Goal: Information Seeking & Learning: Learn about a topic

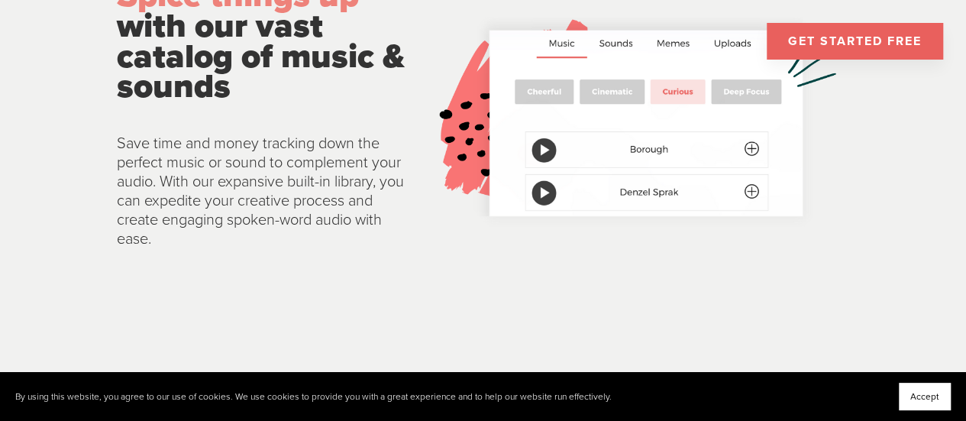
scroll to position [2812, 0]
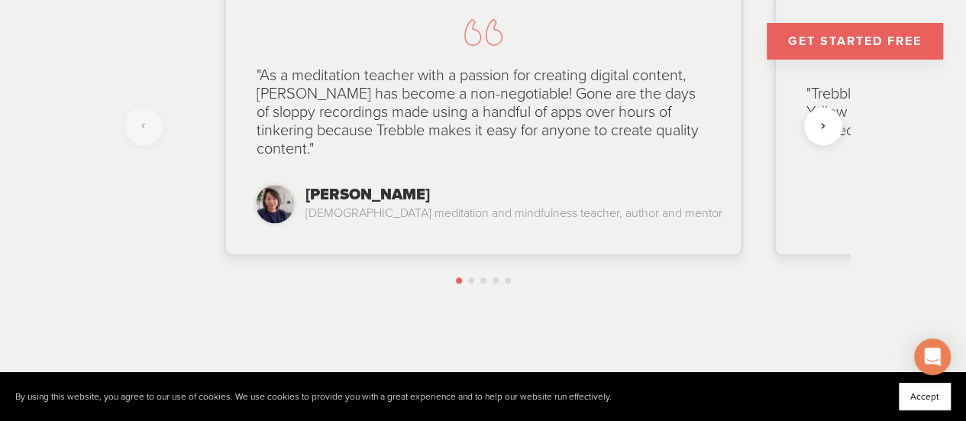
scroll to position [3838, 0]
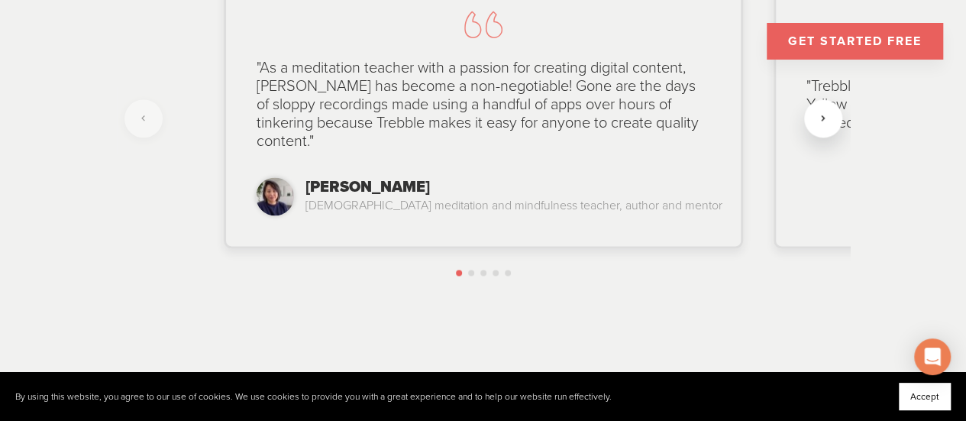
click at [832, 110] on div at bounding box center [823, 118] width 38 height 38
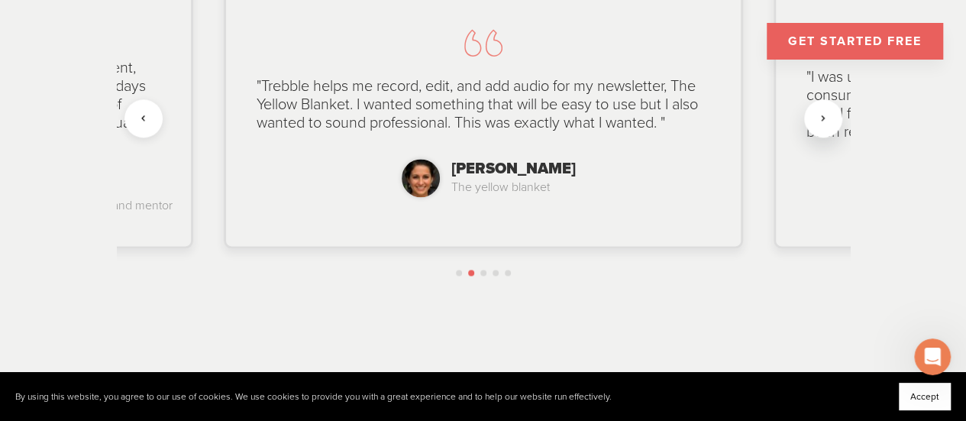
scroll to position [0, 0]
click at [824, 111] on div at bounding box center [823, 118] width 38 height 38
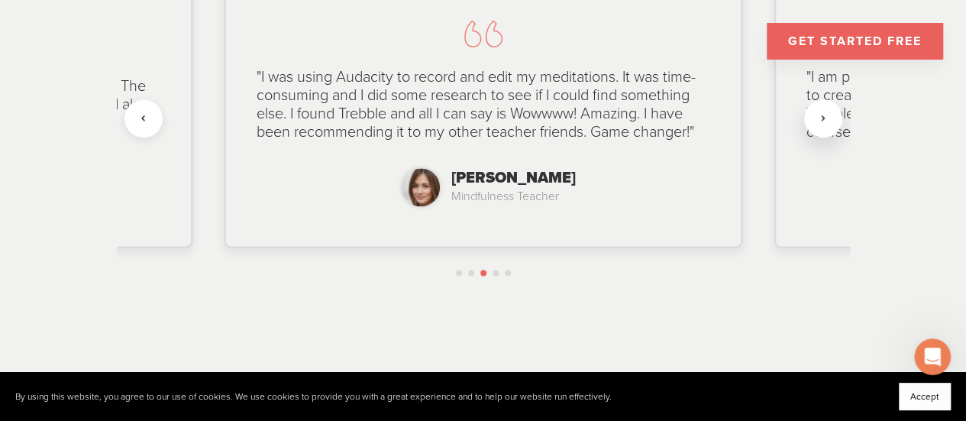
click at [824, 104] on div at bounding box center [823, 118] width 38 height 38
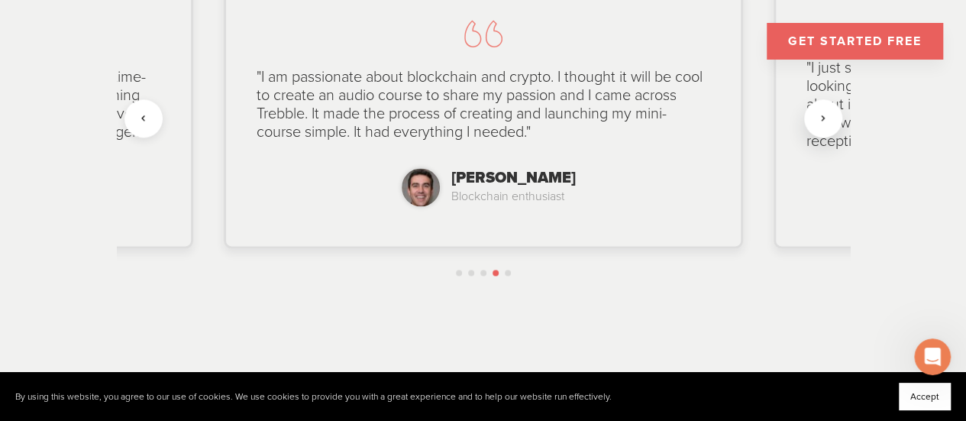
click at [817, 112] on div at bounding box center [823, 118] width 38 height 38
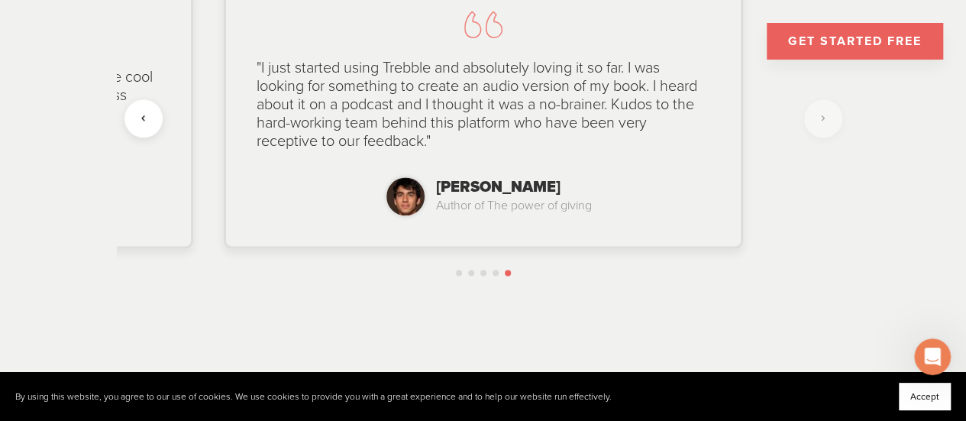
click at [831, 109] on div "Dawn Mauricio Buddhist meditation and mindfulness teacher, author and mentor "A…" at bounding box center [483, 115] width 733 height 343
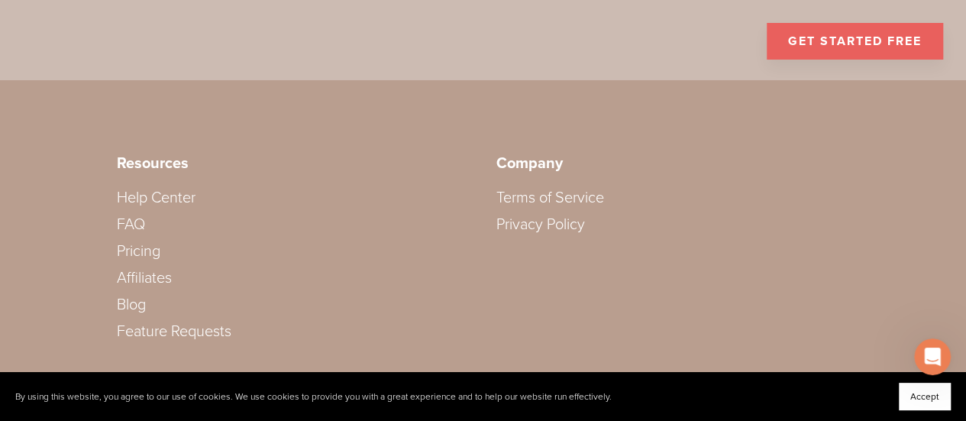
scroll to position [4958, 0]
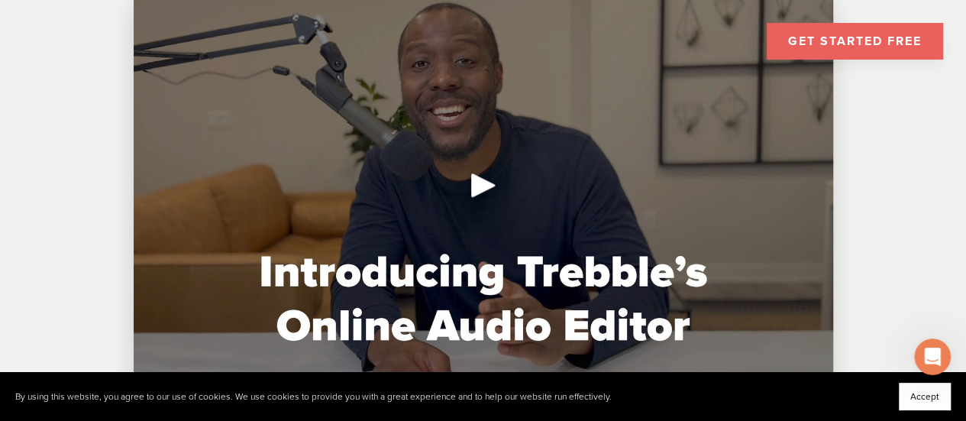
scroll to position [466, 0]
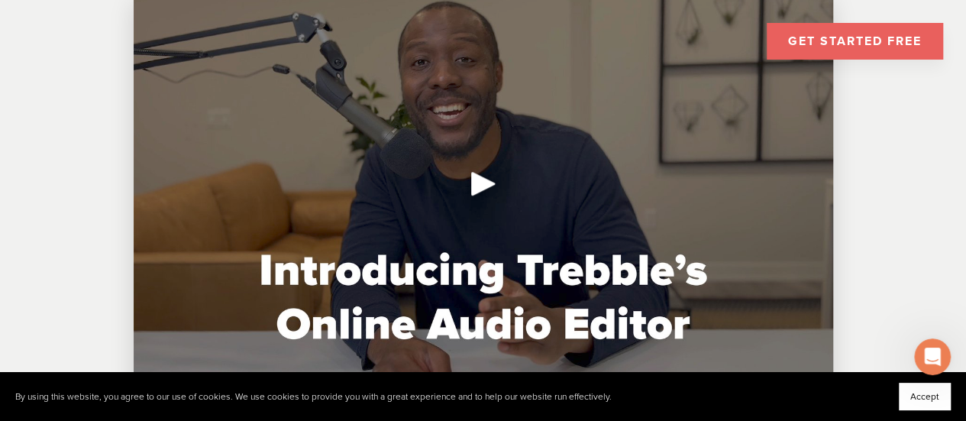
click at [488, 182] on div "Play" at bounding box center [483, 183] width 37 height 37
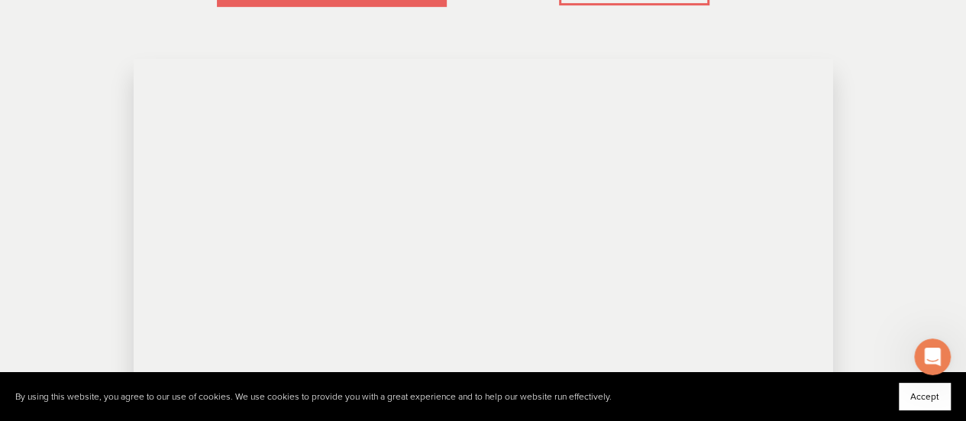
scroll to position [0, 0]
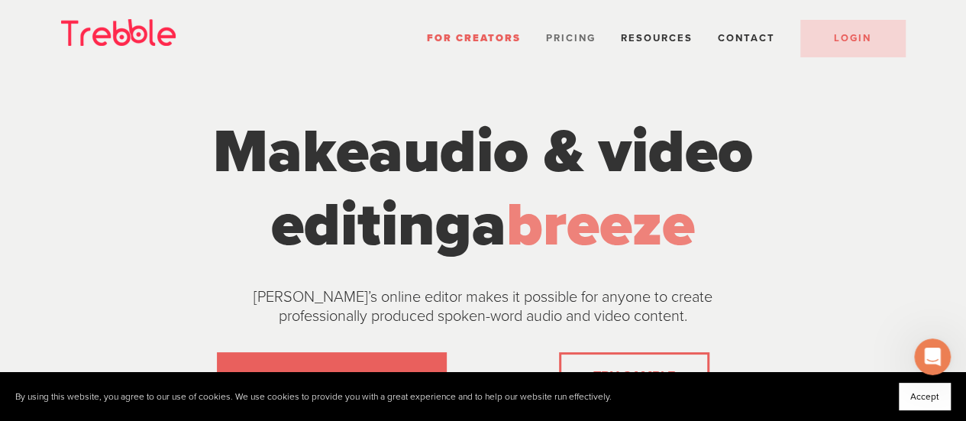
click at [571, 40] on span "Pricing" at bounding box center [571, 38] width 50 height 12
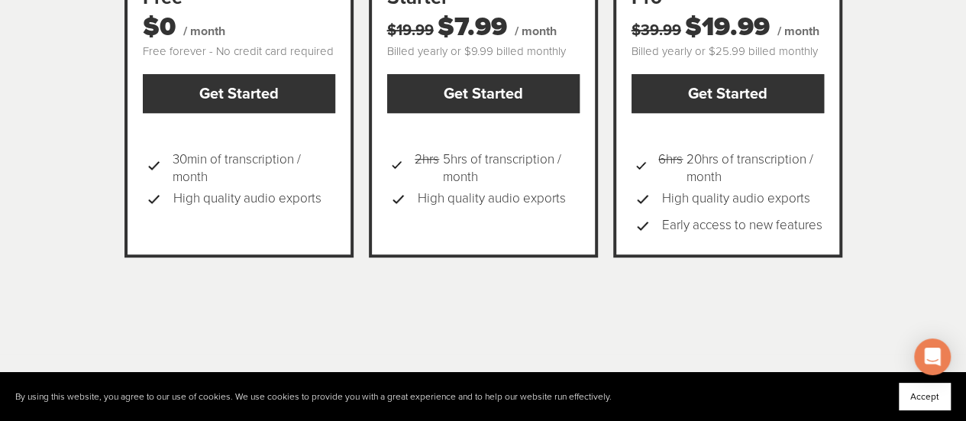
scroll to position [348, 0]
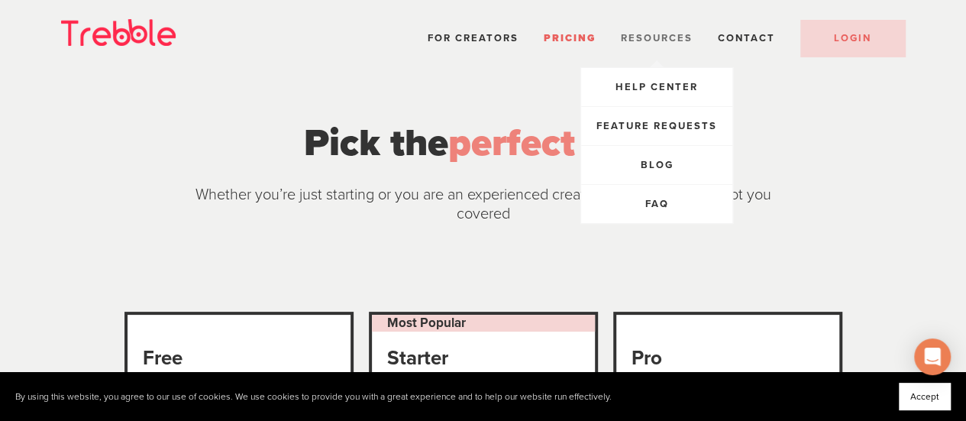
click at [655, 39] on span "Resources" at bounding box center [657, 38] width 72 height 12
click at [672, 204] on link "FAQ" at bounding box center [657, 204] width 42 height 38
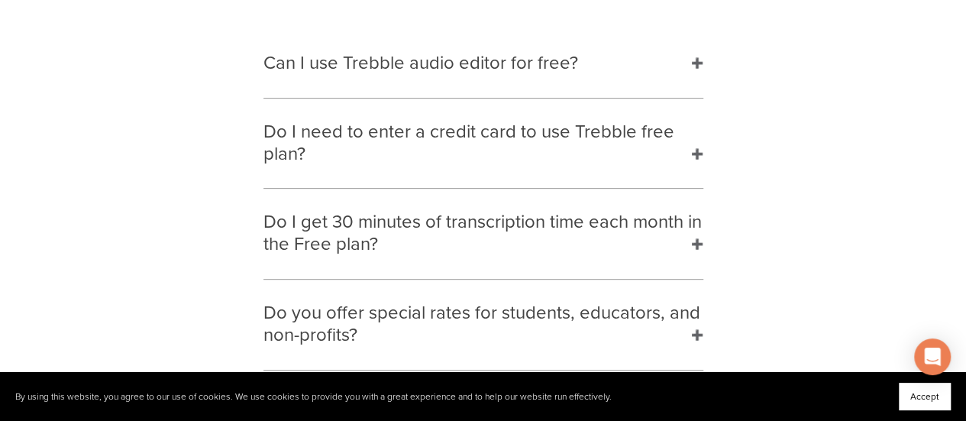
scroll to position [264, 0]
click at [682, 61] on h2 "Can I use Trebble audio editor for free?" at bounding box center [483, 63] width 470 height 68
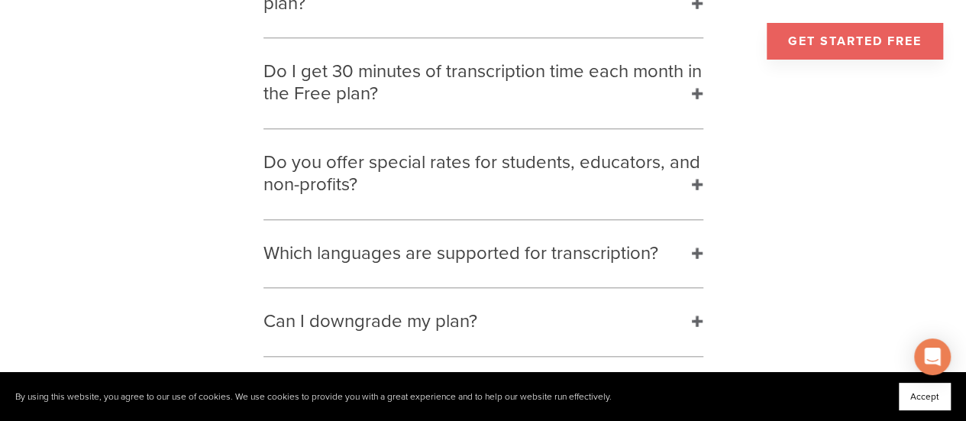
scroll to position [612, 0]
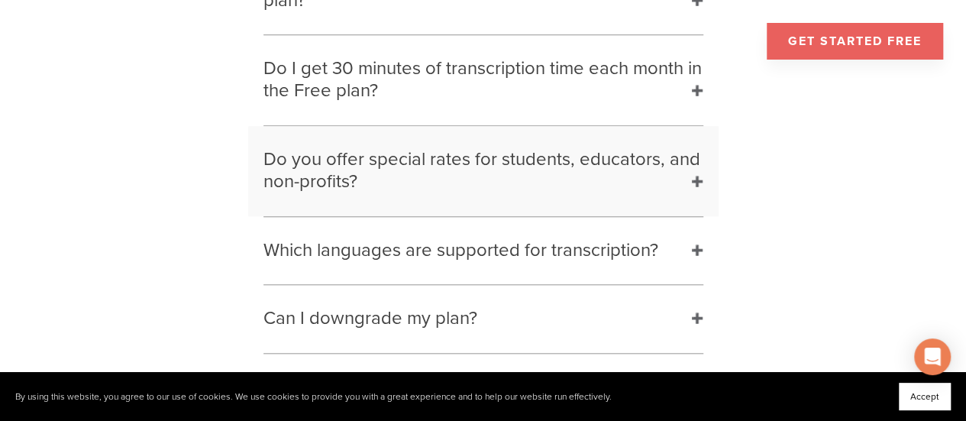
click at [691, 190] on h2 "Do you offer special rates for students, educators, and non-profits?" at bounding box center [483, 171] width 470 height 90
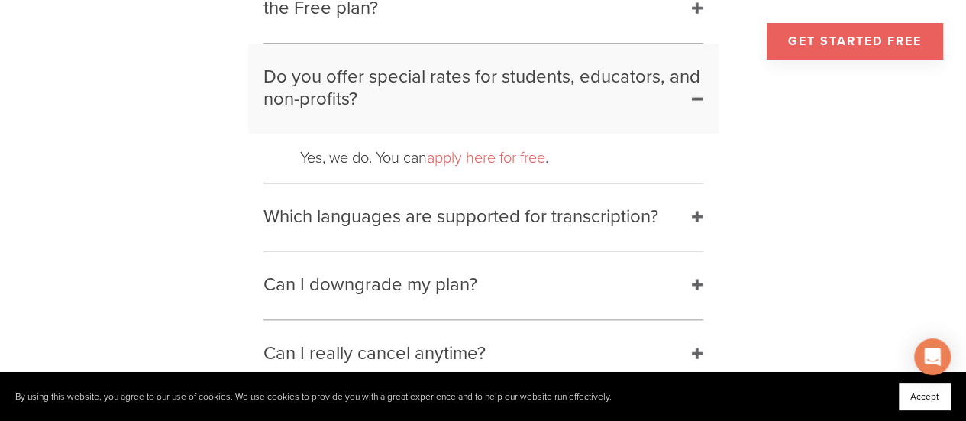
scroll to position [699, 0]
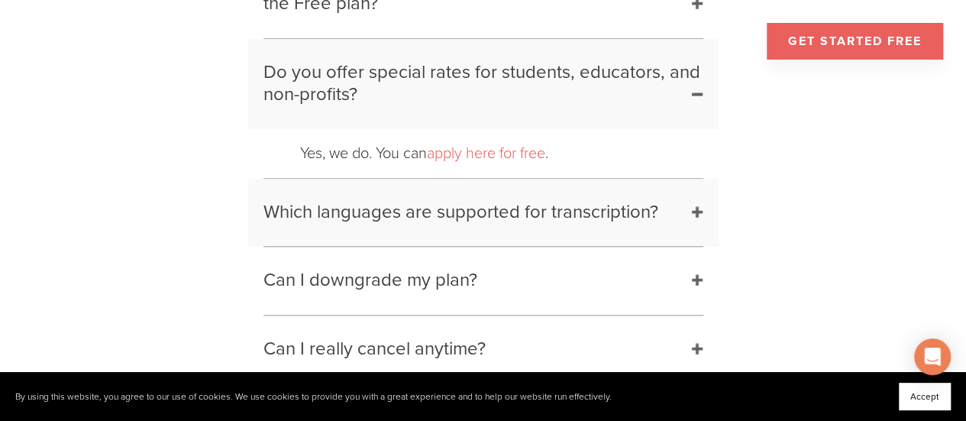
click at [692, 211] on h2 "Which languages are supported for transcription?" at bounding box center [483, 213] width 470 height 68
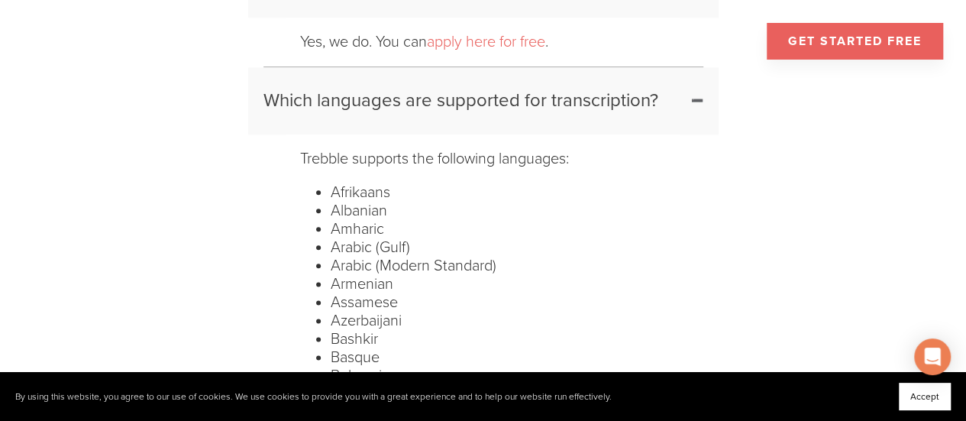
scroll to position [804, 0]
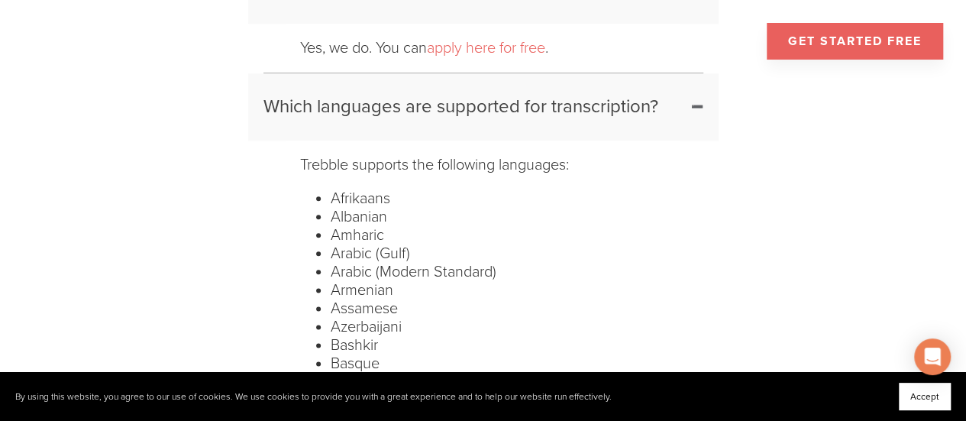
click at [697, 102] on h2 "Which languages are supported for transcription?" at bounding box center [483, 107] width 470 height 68
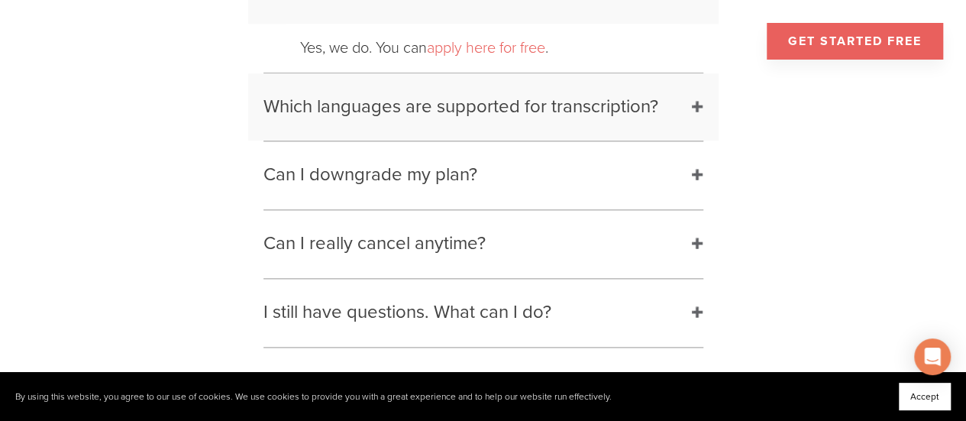
click at [688, 106] on h2 "Which languages are supported for transcription?" at bounding box center [483, 107] width 470 height 68
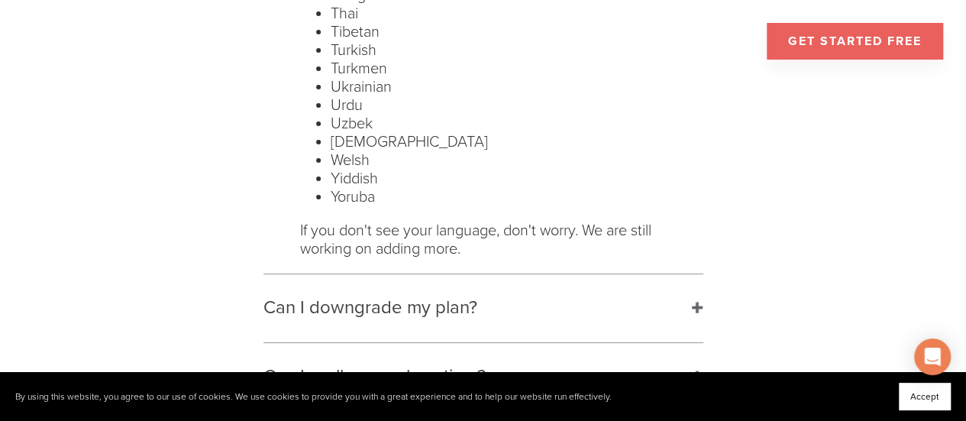
scroll to position [3012, 0]
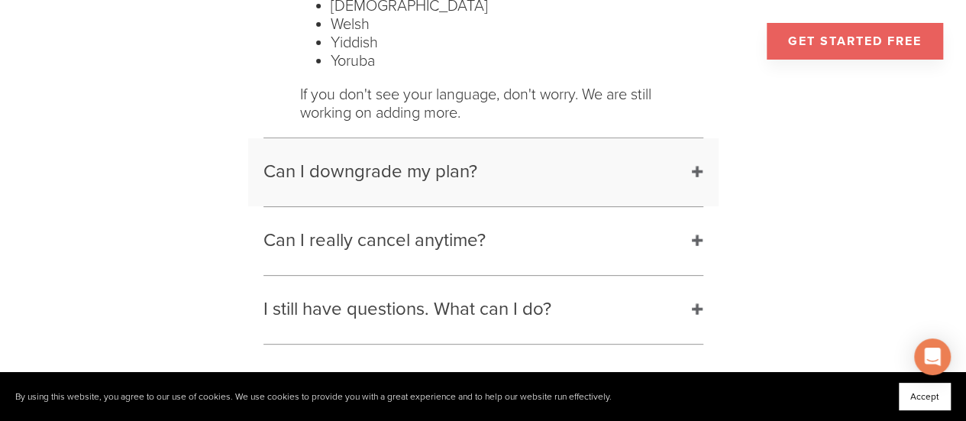
click at [698, 183] on h2 "Can I downgrade my plan?" at bounding box center [483, 172] width 470 height 68
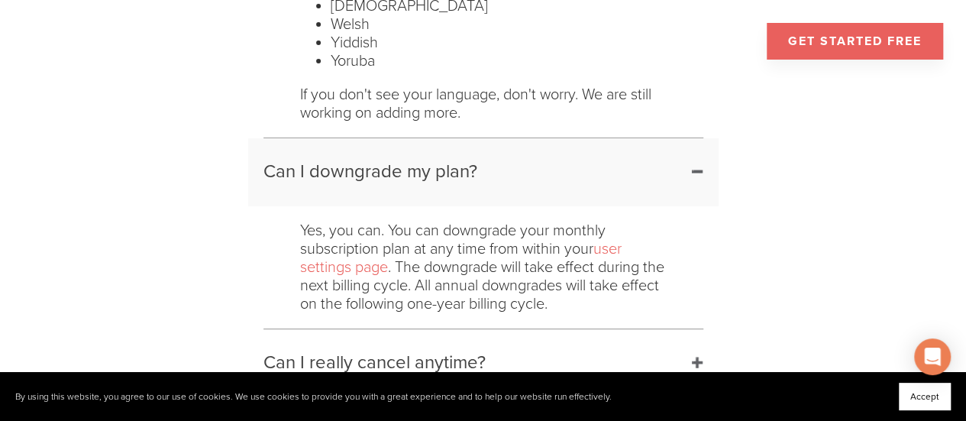
click at [687, 165] on h2 "Can I downgrade my plan?" at bounding box center [483, 172] width 470 height 68
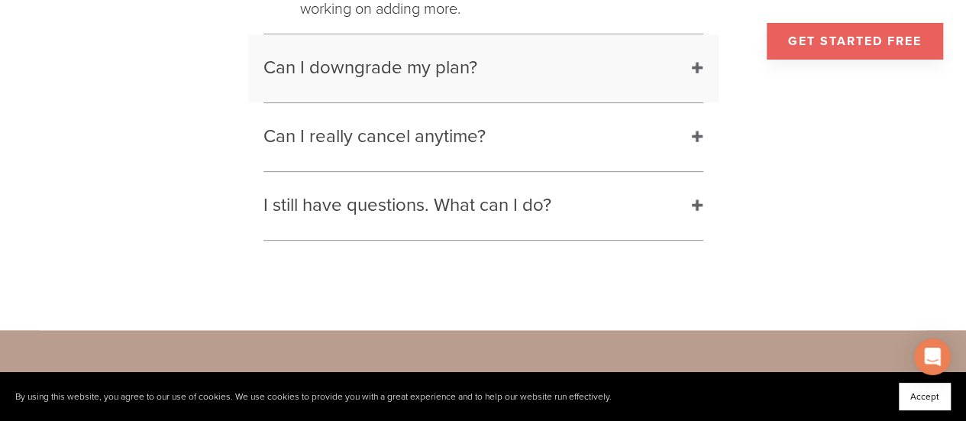
scroll to position [3117, 0]
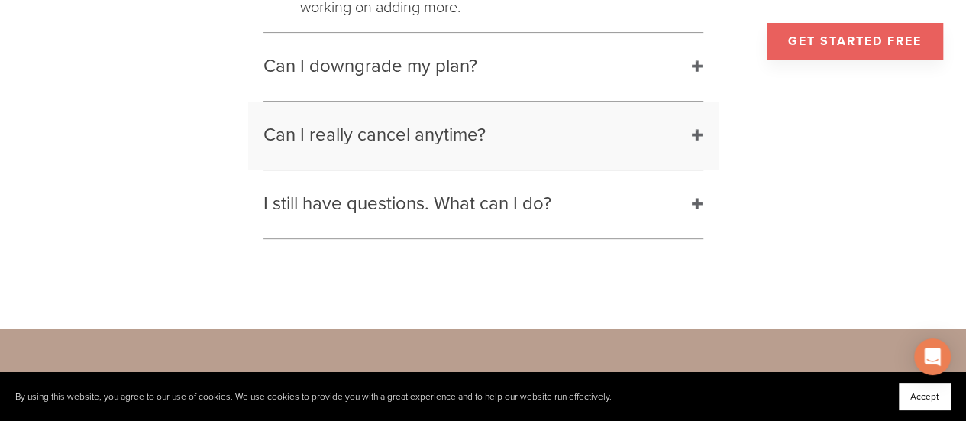
click at [692, 134] on h2 "Can I really cancel anytime?" at bounding box center [483, 136] width 470 height 68
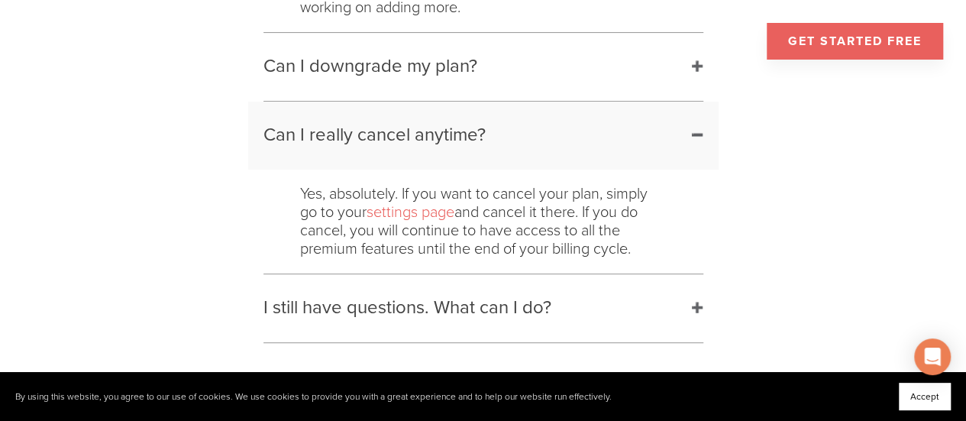
click at [696, 134] on h2 "Can I really cancel anytime?" at bounding box center [483, 136] width 470 height 68
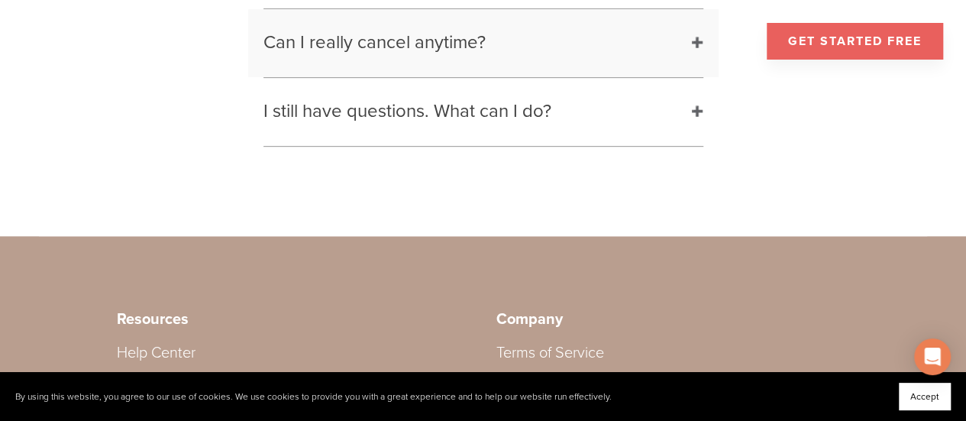
scroll to position [3210, 0]
click at [695, 115] on h2 "I still have questions. What can I do?" at bounding box center [483, 111] width 470 height 68
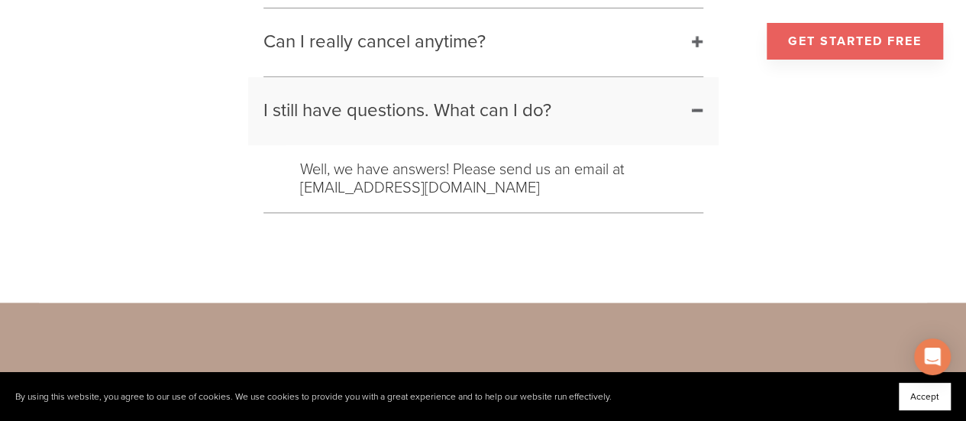
click at [701, 118] on h2 "I still have questions. What can I do?" at bounding box center [483, 111] width 470 height 68
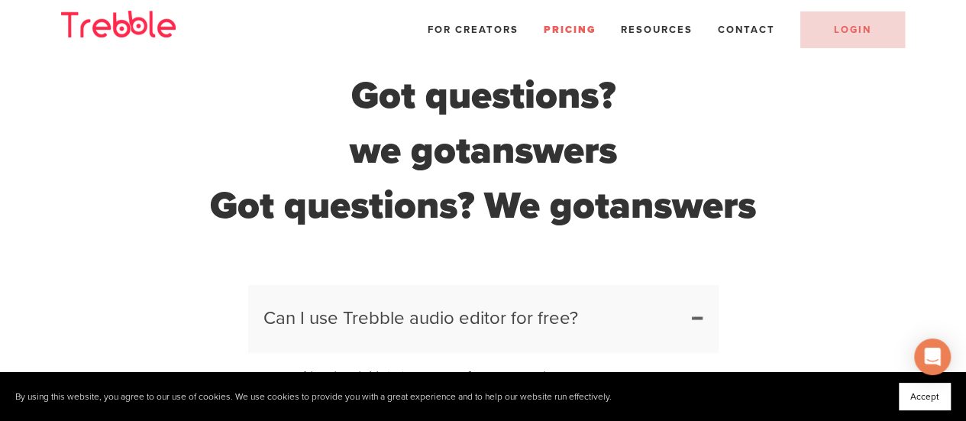
scroll to position [0, 0]
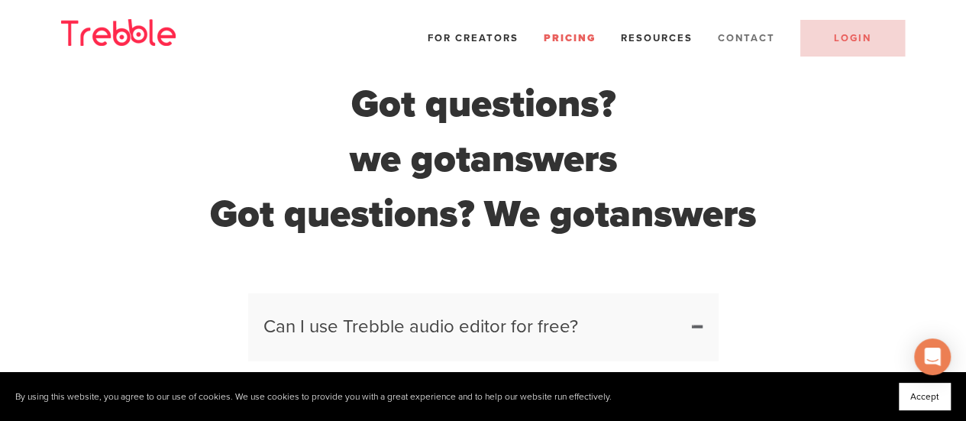
click at [743, 40] on span "Contact" at bounding box center [745, 38] width 57 height 12
click at [755, 40] on span "Contact" at bounding box center [745, 38] width 57 height 12
click at [750, 160] on div "Got questions? we got answers" at bounding box center [483, 131] width 733 height 110
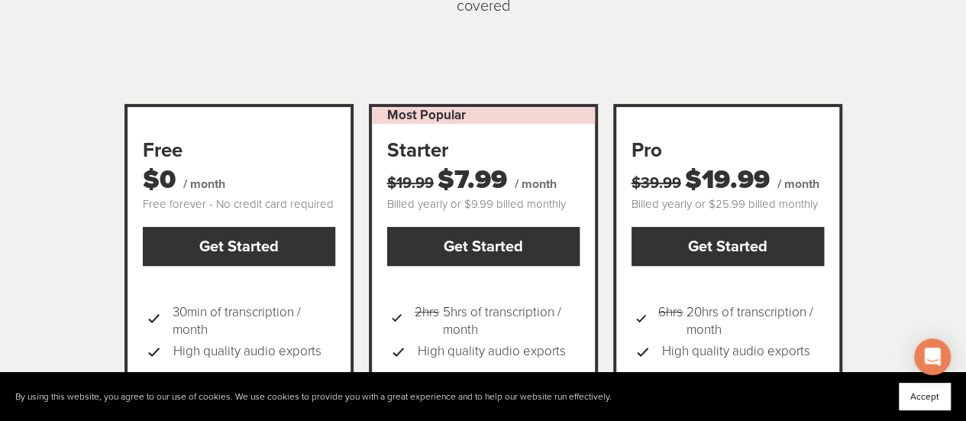
scroll to position [209, 0]
